Goal: Entertainment & Leisure: Consume media (video, audio)

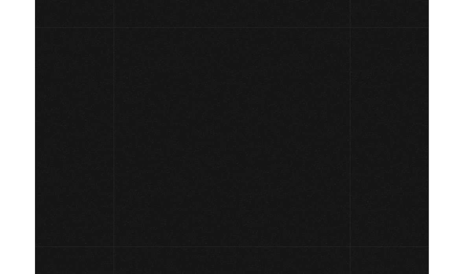
scroll to position [63, 0]
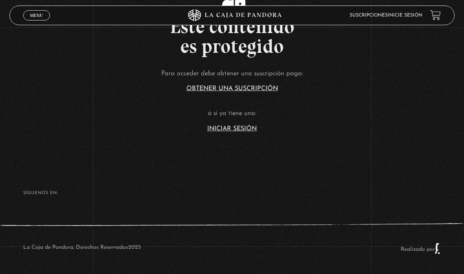
click at [37, 13] on span "Menu" at bounding box center [36, 15] width 13 height 5
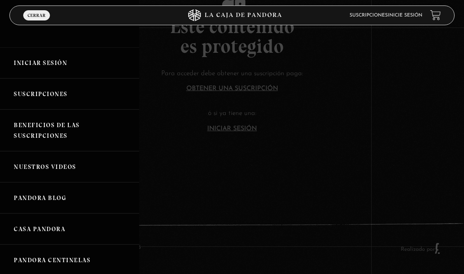
click at [107, 35] on div "Iniciar Sesión Suscripciones Beneficios de las suscripciones Nuestros Videos Pa…" at bounding box center [69, 137] width 139 height 274
click at [417, 43] on div at bounding box center [232, 137] width 464 height 274
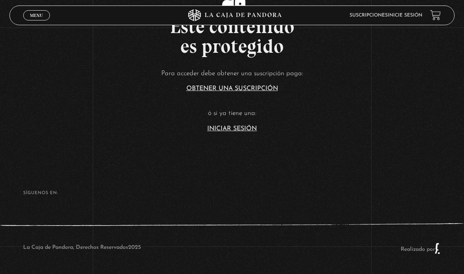
click at [233, 132] on link "Iniciar Sesión" at bounding box center [232, 129] width 50 height 6
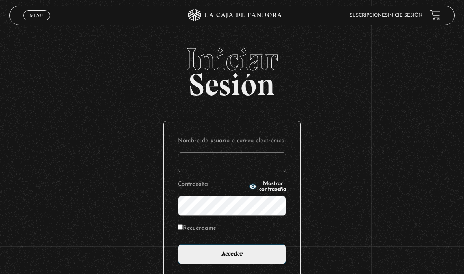
type input "[EMAIL_ADDRESS][DOMAIN_NAME]"
click at [244, 263] on input "Acceder" at bounding box center [232, 254] width 109 height 20
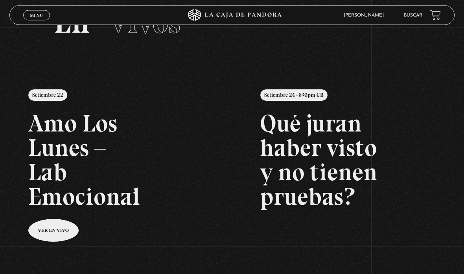
scroll to position [41, 0]
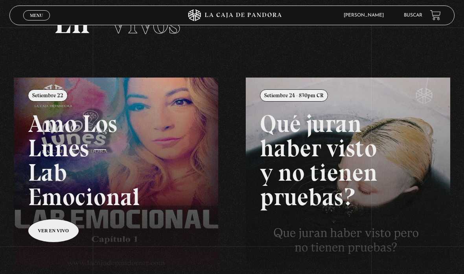
click at [58, 236] on link at bounding box center [246, 215] width 464 height 274
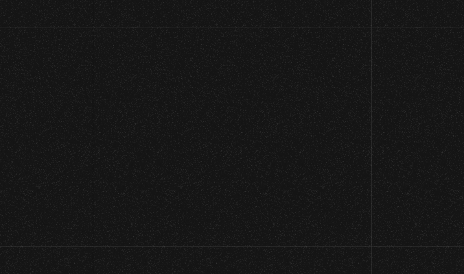
scroll to position [72, 0]
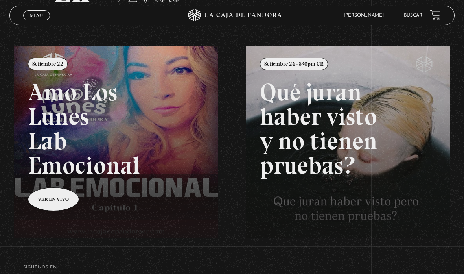
click at [40, 16] on span "Menu" at bounding box center [36, 15] width 13 height 5
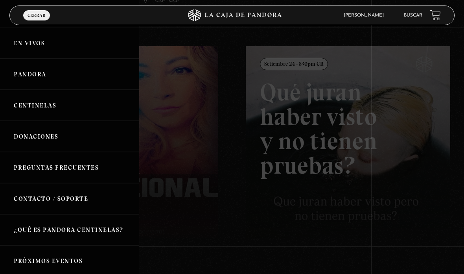
click at [95, 75] on link "Pandora" at bounding box center [69, 74] width 139 height 31
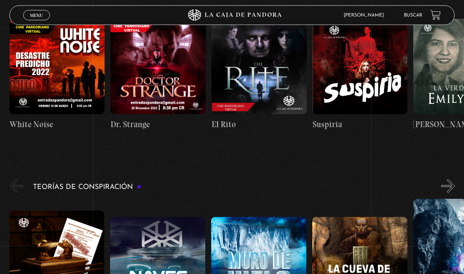
scroll to position [1286, 0]
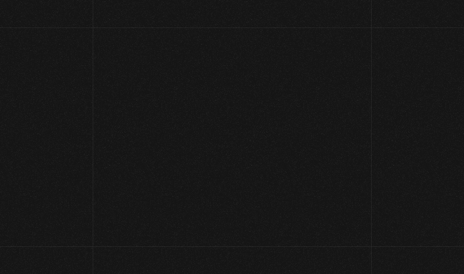
scroll to position [72, 0]
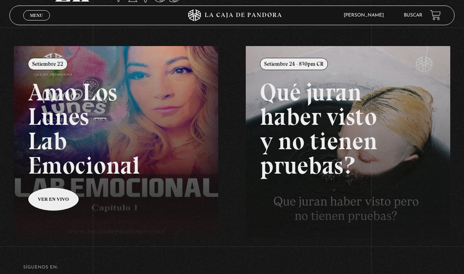
click at [35, 17] on span "Menu" at bounding box center [36, 15] width 13 height 5
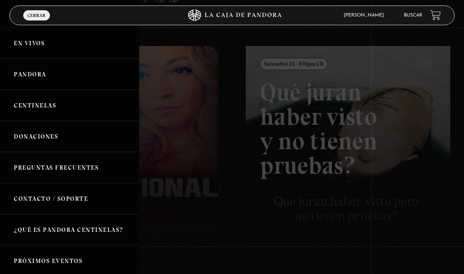
click at [80, 114] on link "Centinelas" at bounding box center [69, 105] width 139 height 31
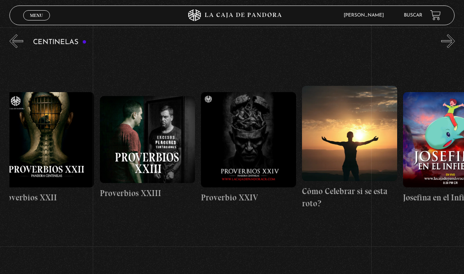
scroll to position [0, 2436]
click at [270, 164] on figure at bounding box center [248, 139] width 95 height 95
